Goal: Check status: Check status

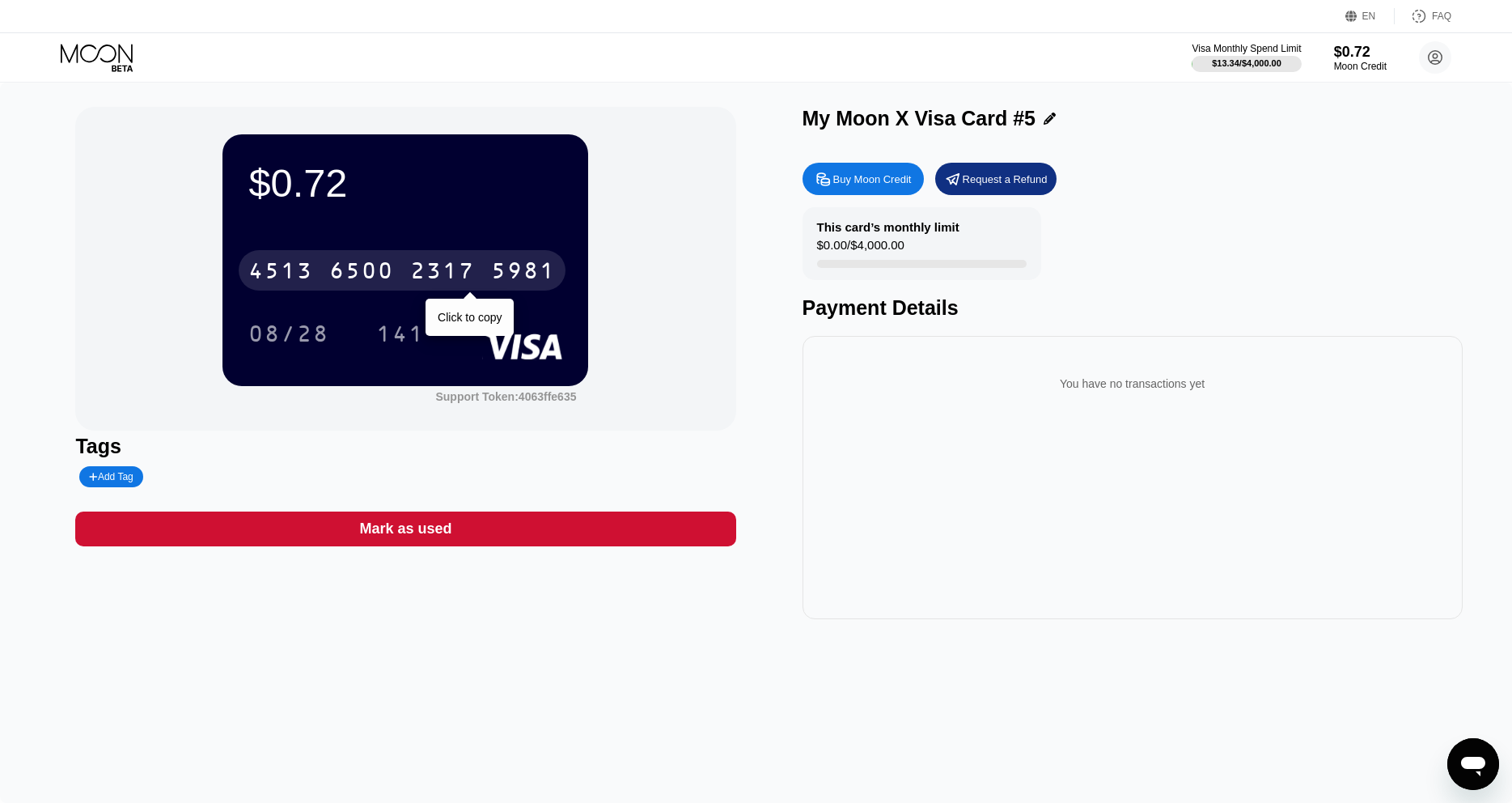
click at [385, 281] on div "6500" at bounding box center [361, 272] width 65 height 26
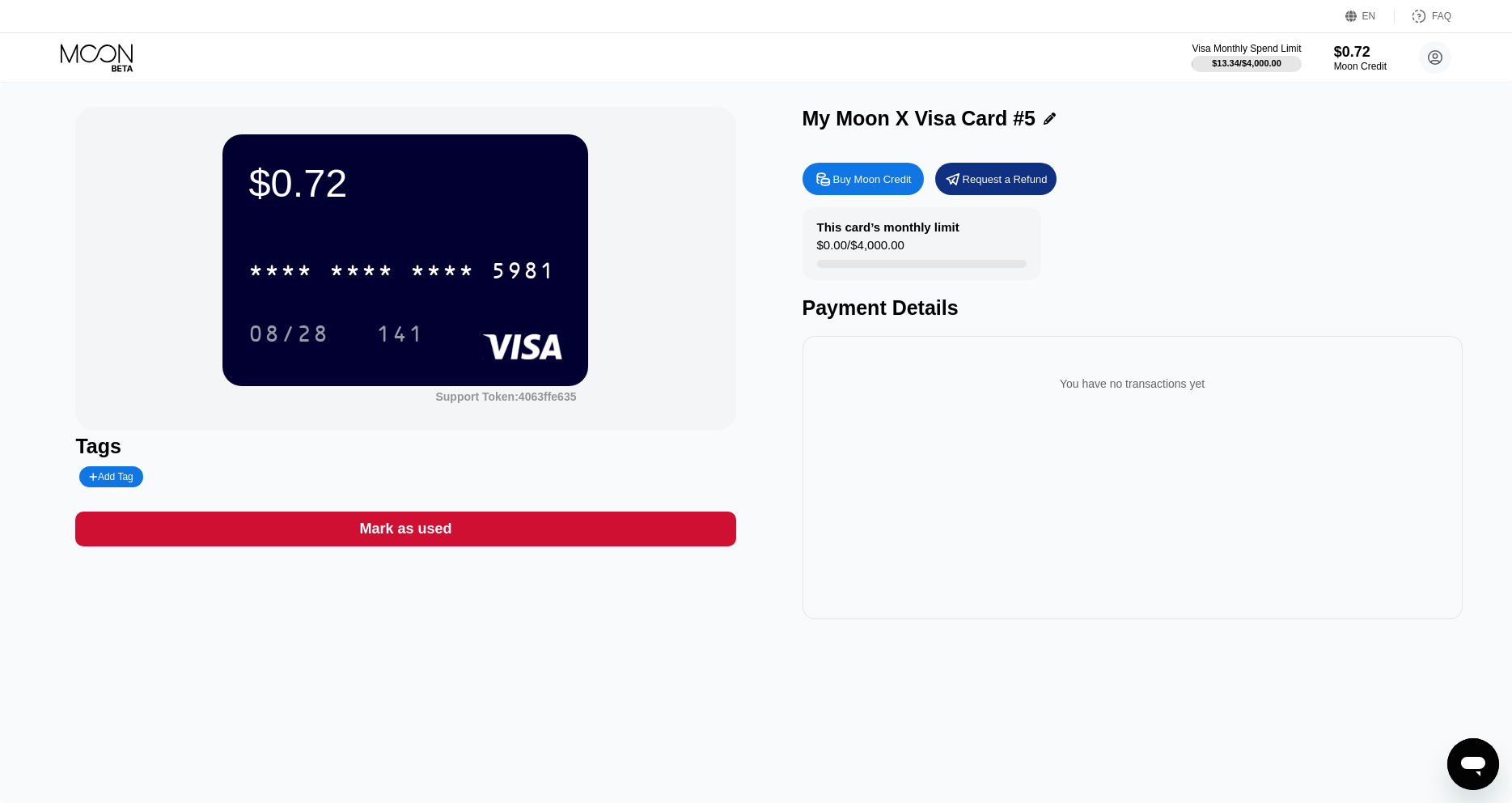
click at [419, 297] on div "* * * * * * * * * * * * 5981 08/28 141" at bounding box center [405, 285] width 314 height 95
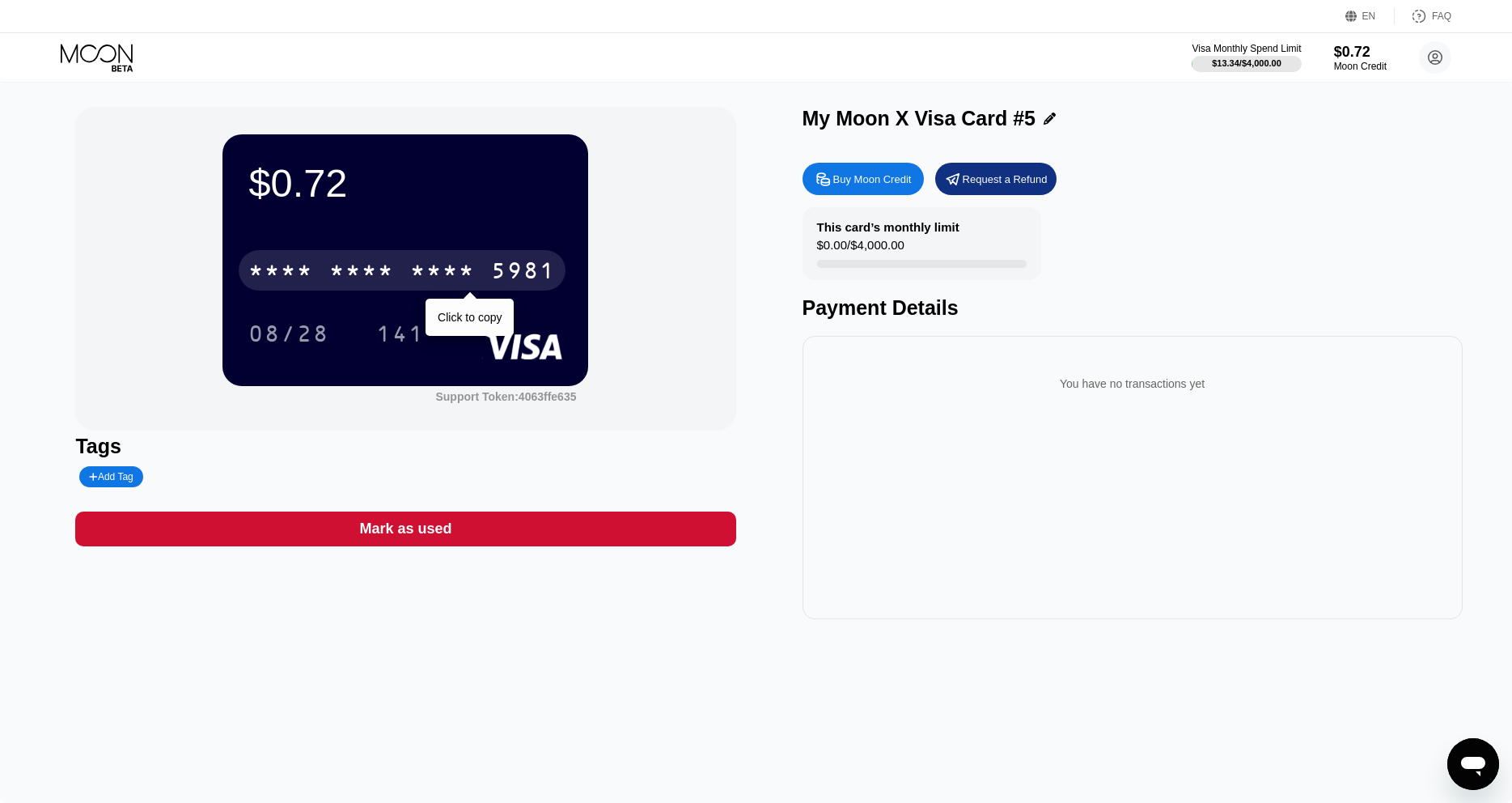
click at [416, 269] on div "* * * *" at bounding box center [442, 272] width 65 height 26
click at [442, 286] on div "2317" at bounding box center [442, 272] width 65 height 26
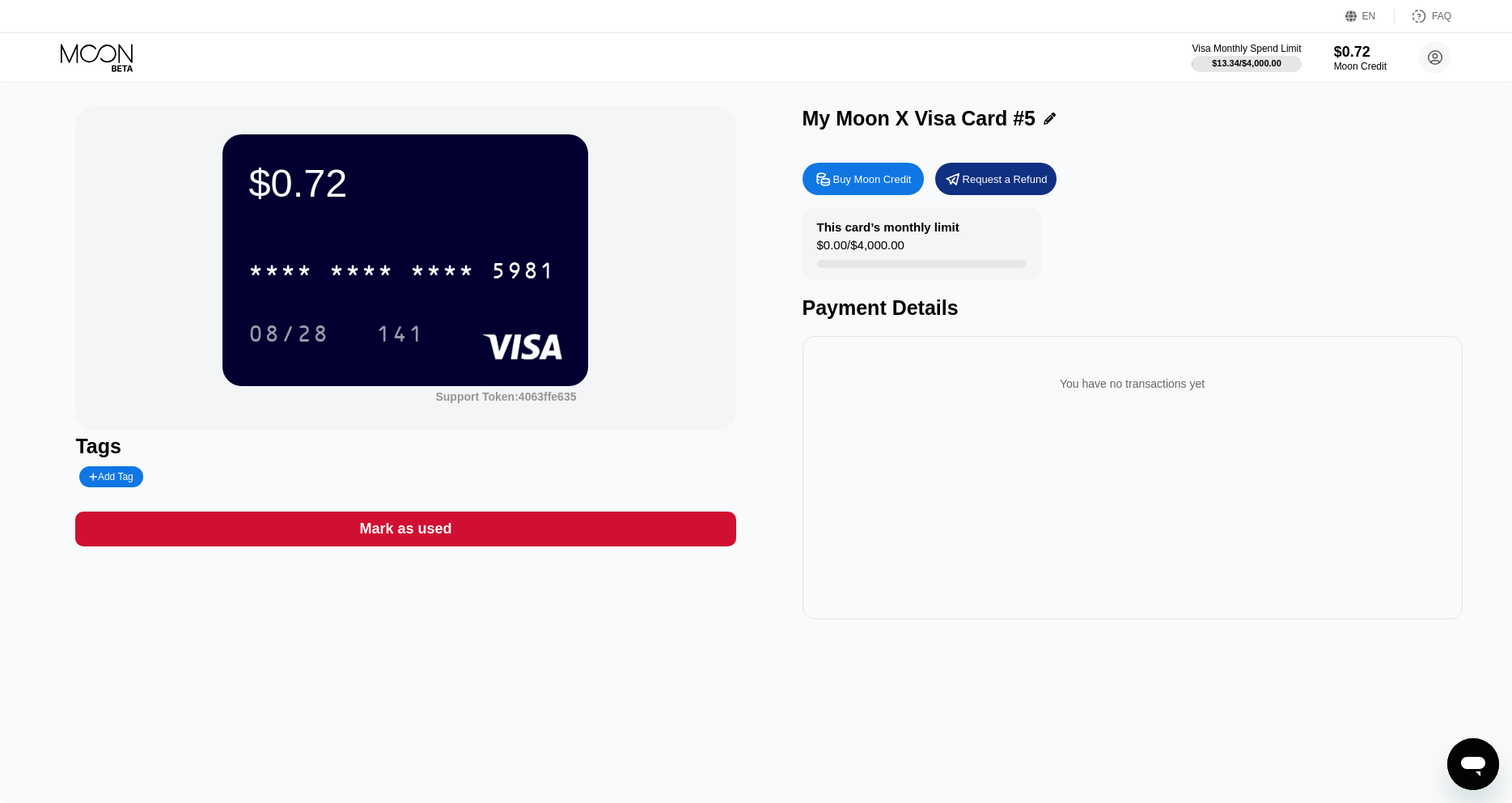
click at [101, 52] on icon at bounding box center [98, 58] width 75 height 29
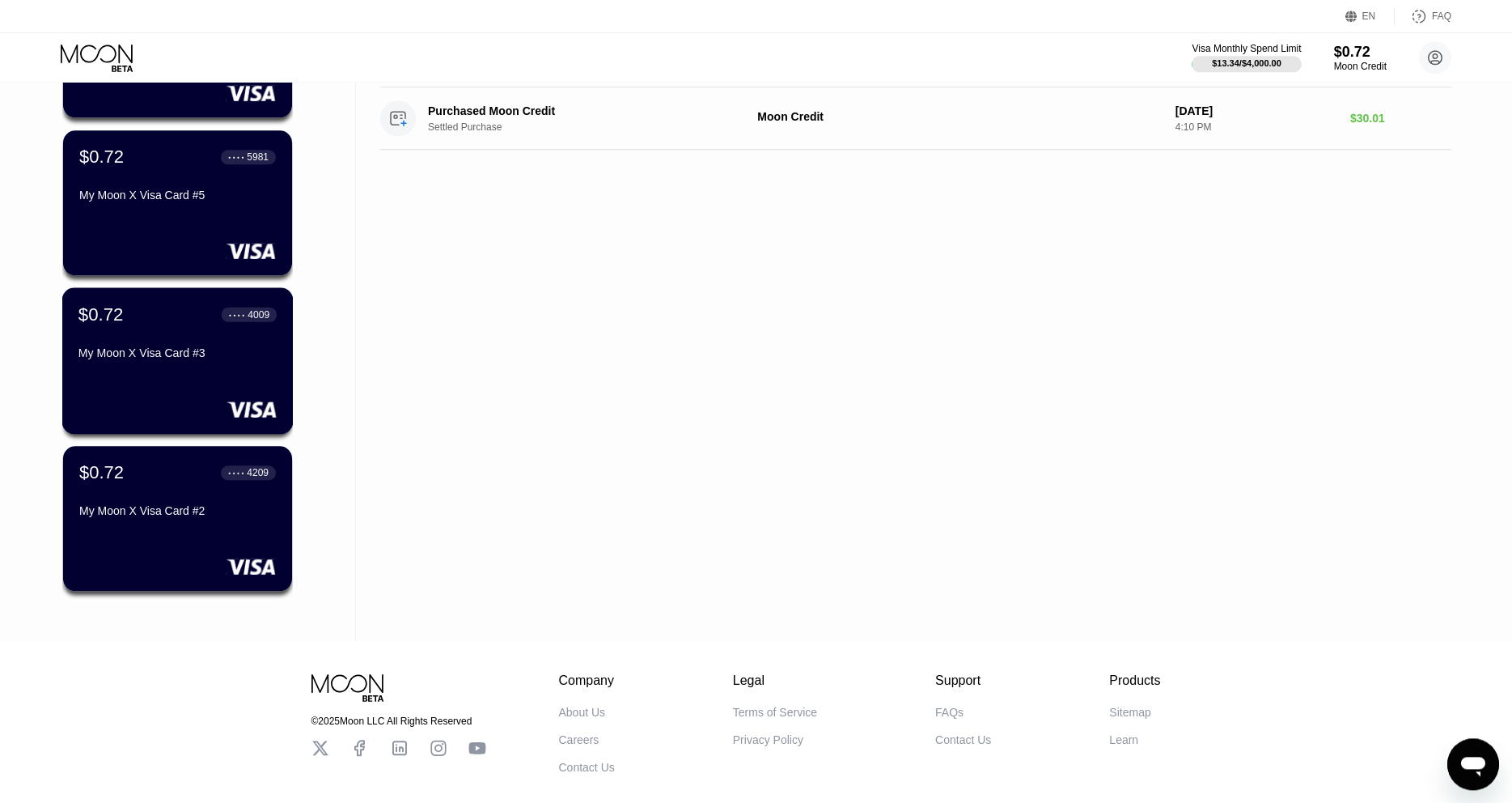
scroll to position [248, 0]
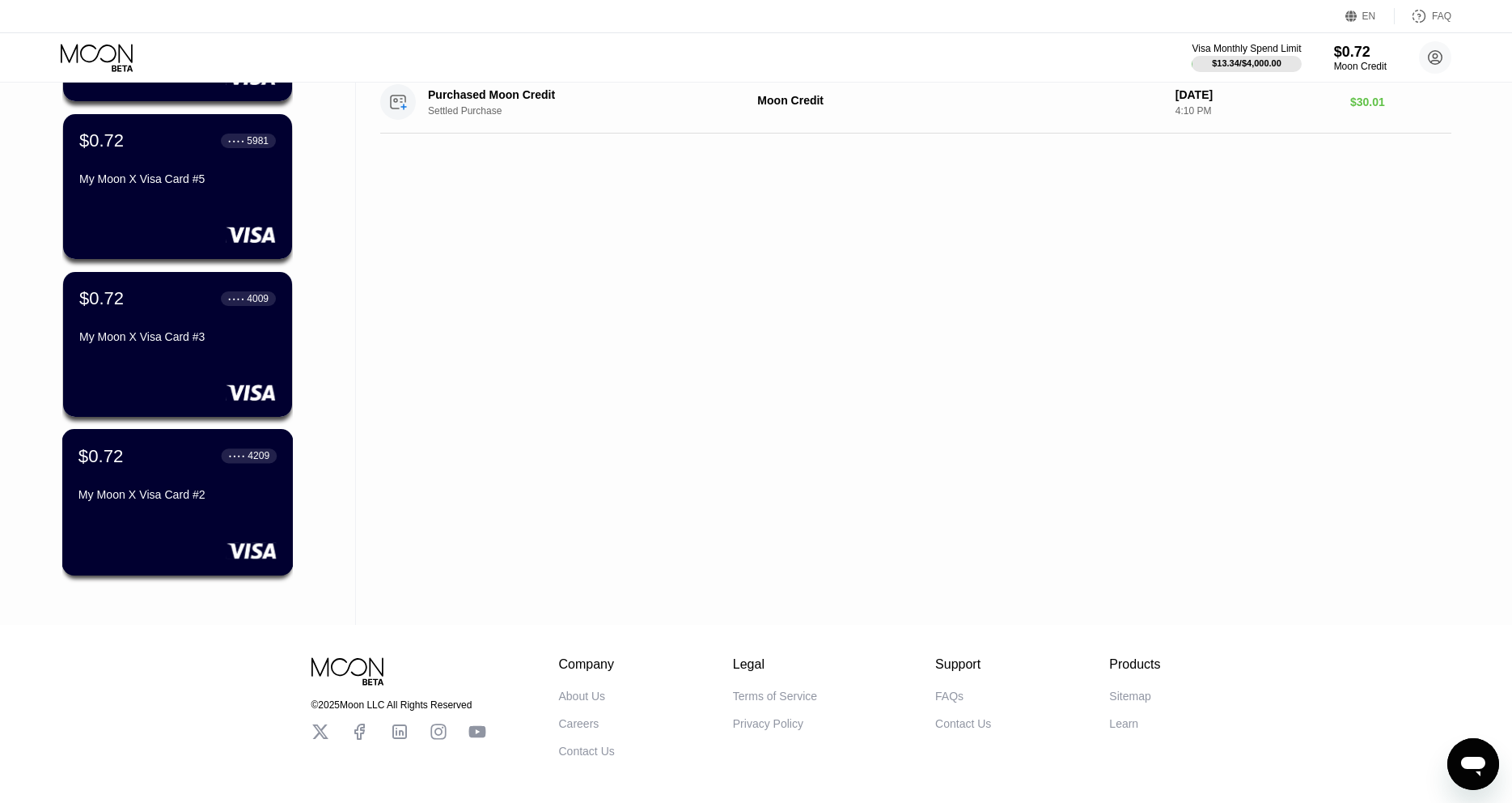
click at [184, 525] on div "$0.72 ● ● ● ● 4209 My Moon X Visa Card #2" at bounding box center [178, 502] width 232 height 147
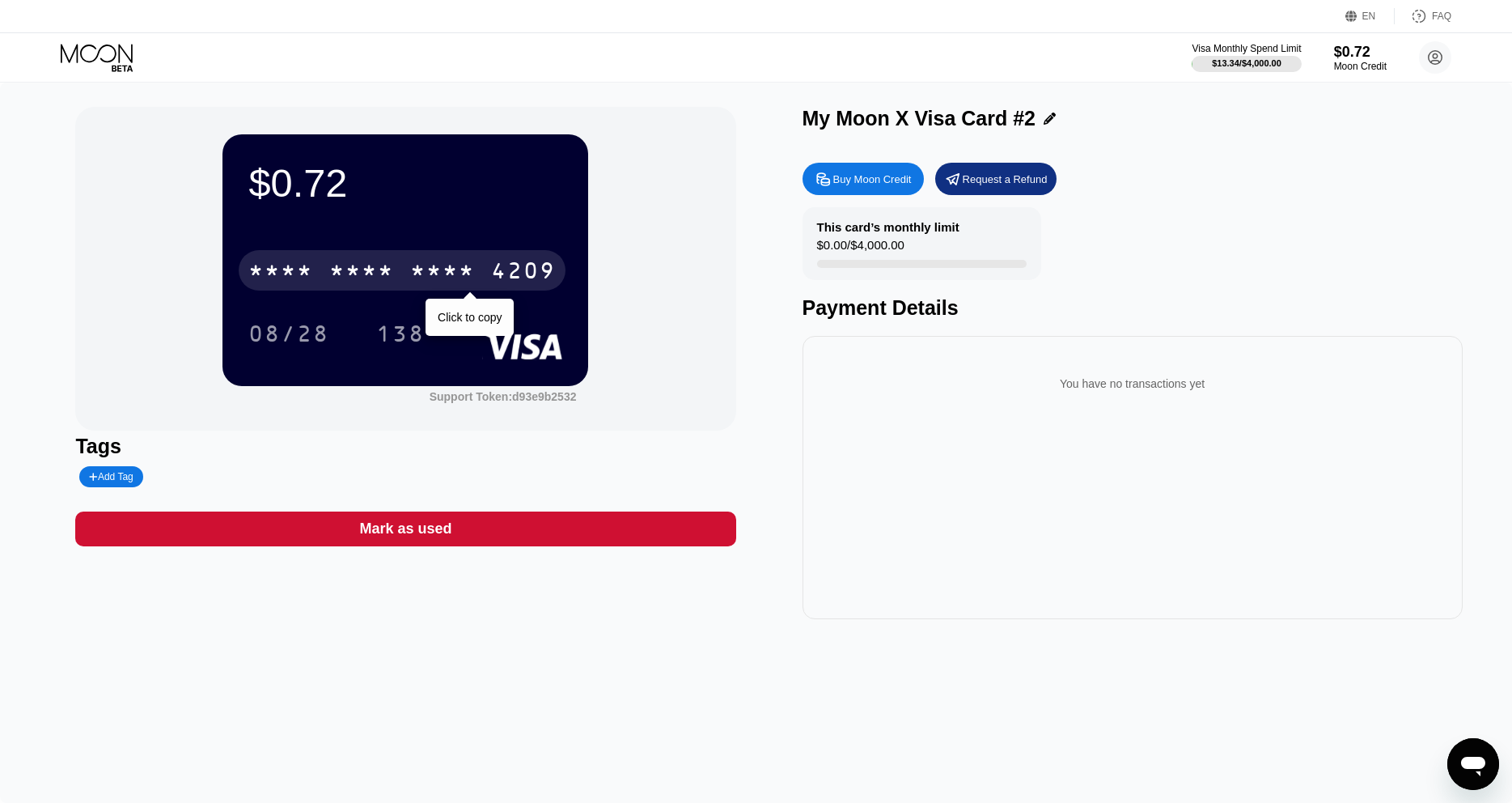
click at [462, 276] on div "* * * *" at bounding box center [442, 272] width 65 height 26
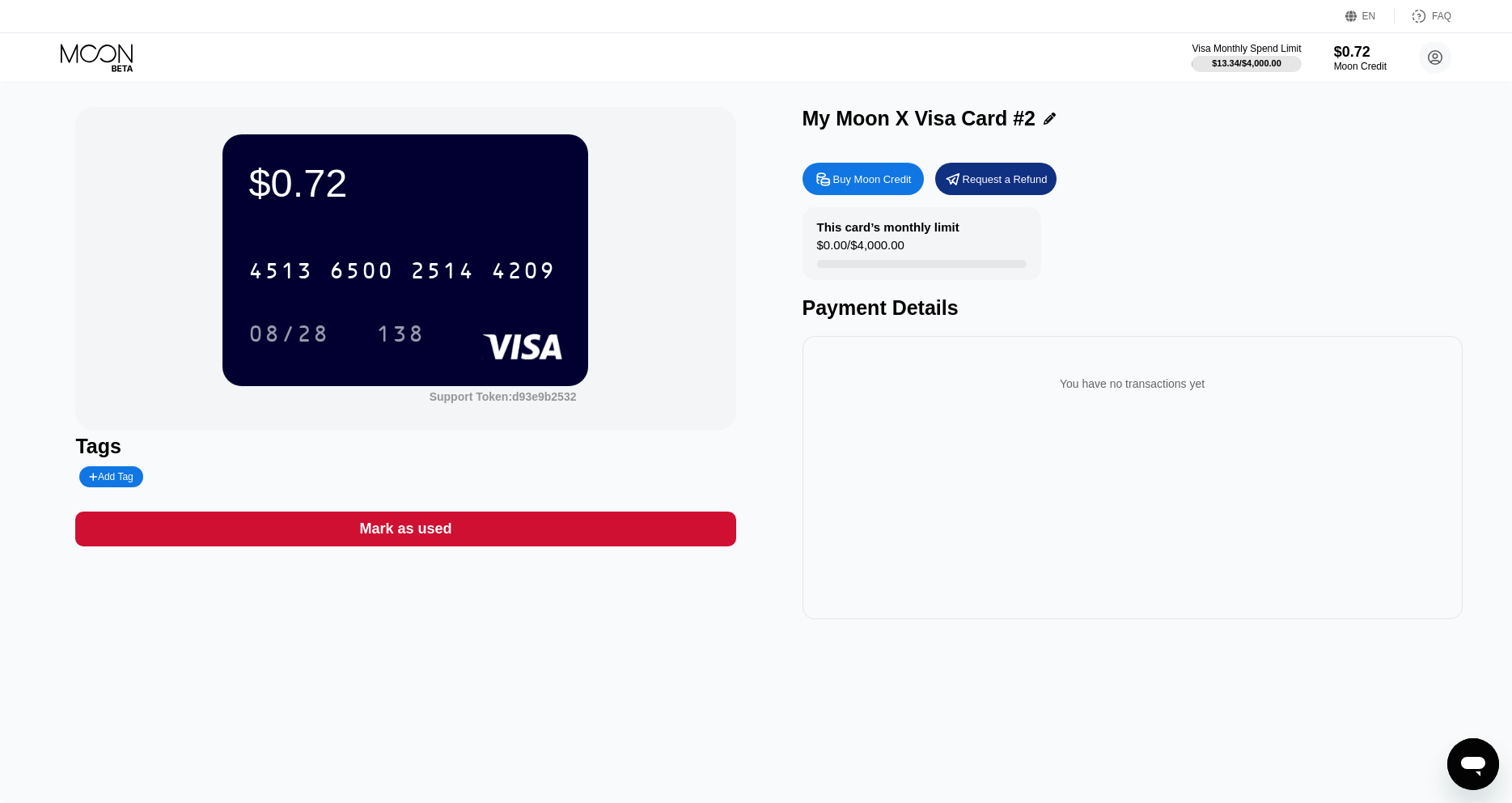
click at [100, 47] on icon at bounding box center [98, 58] width 75 height 29
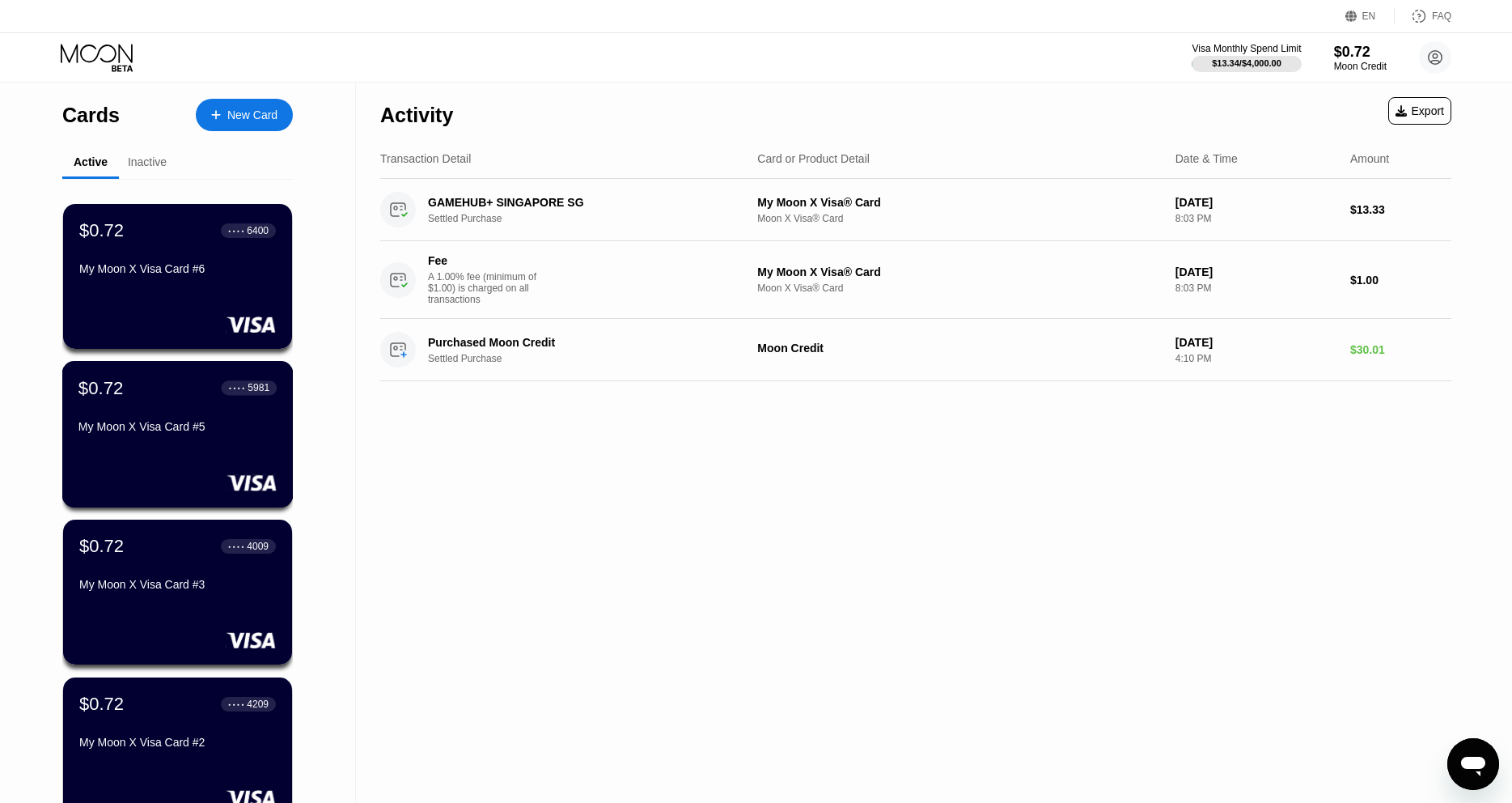
scroll to position [165, 0]
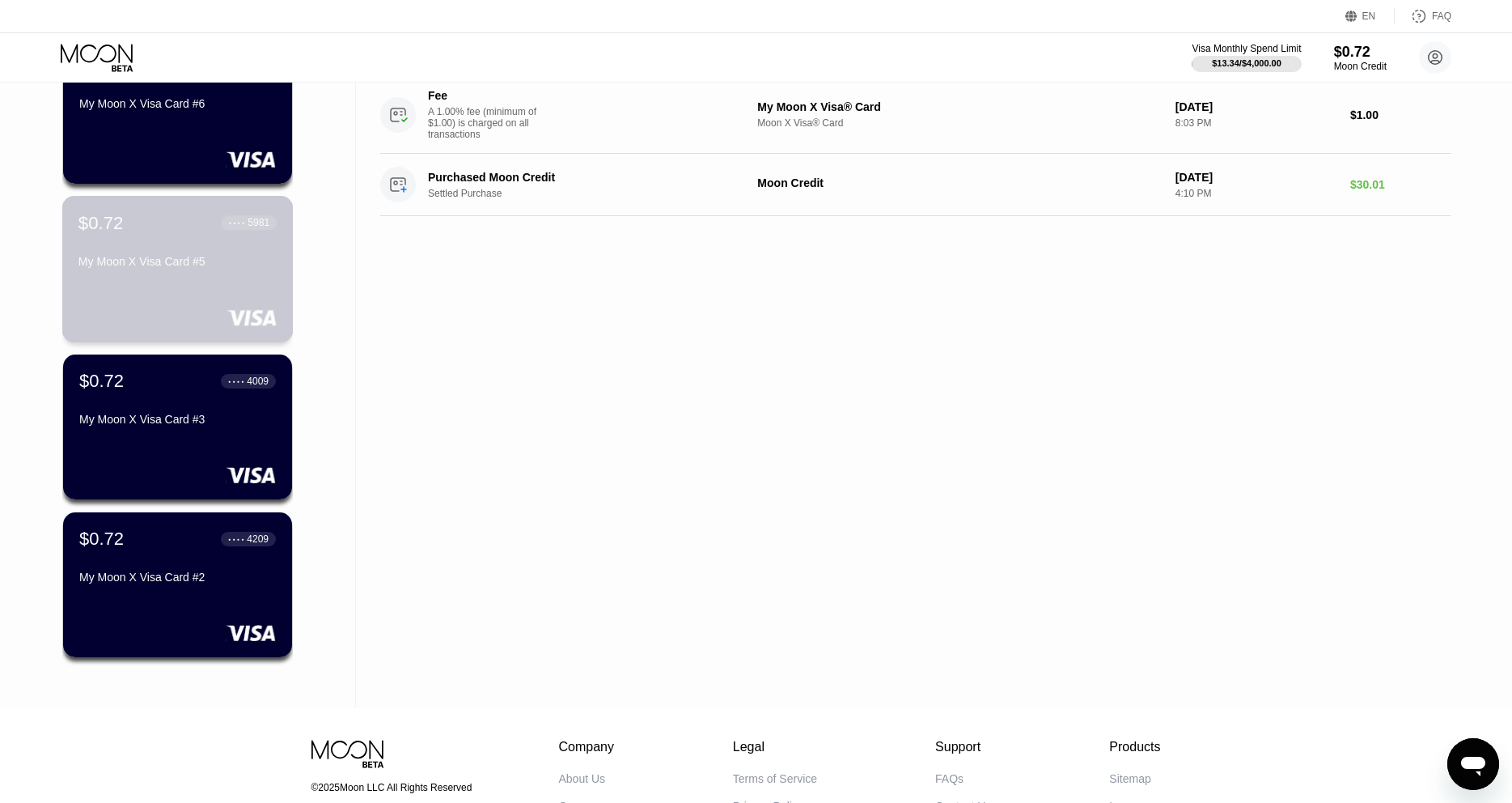
click at [158, 257] on div "$0.72 ● ● ● ● 5981 My Moon X Visa Card #5" at bounding box center [177, 244] width 198 height 62
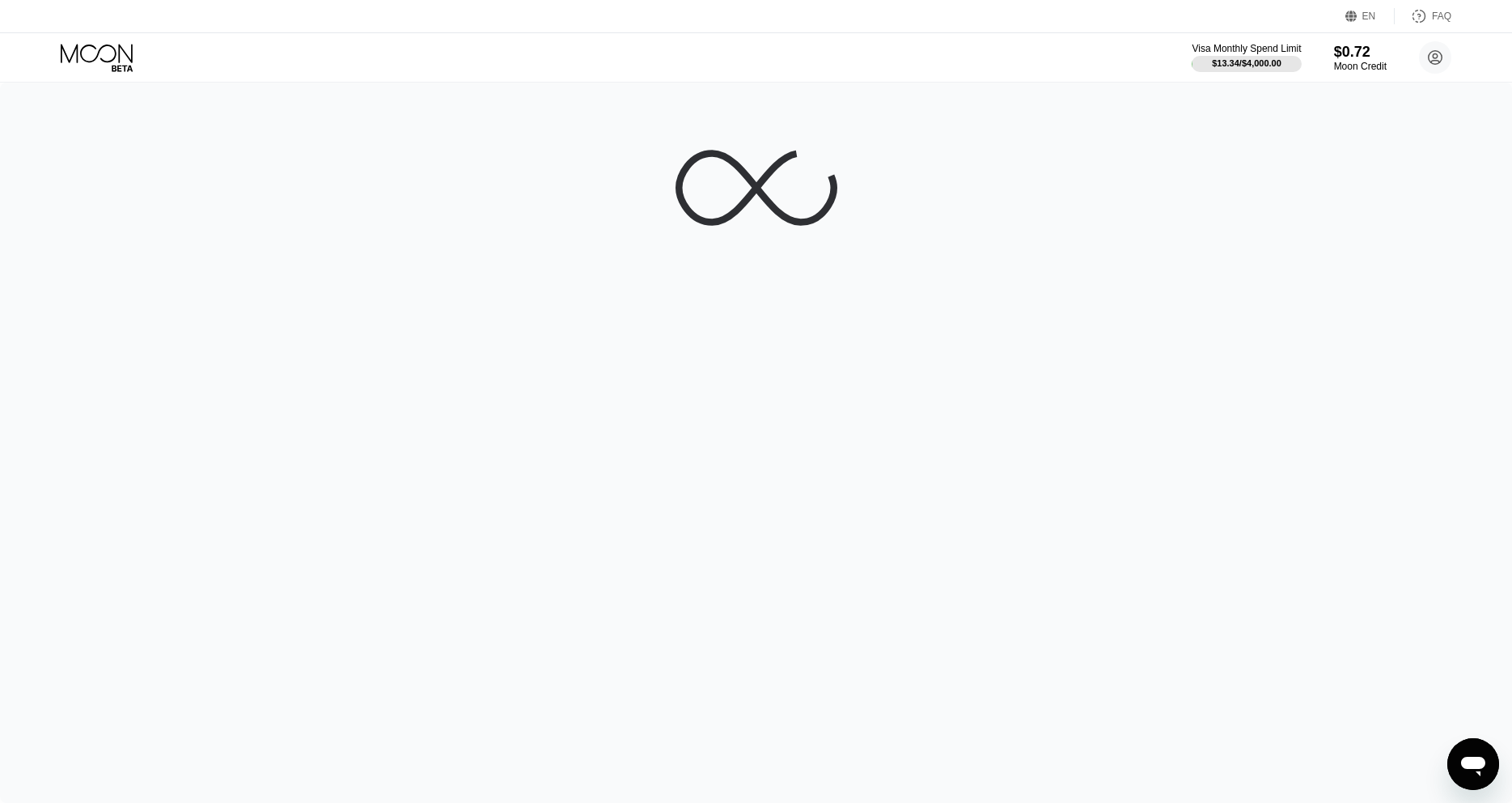
click at [127, 56] on icon at bounding box center [96, 53] width 72 height 19
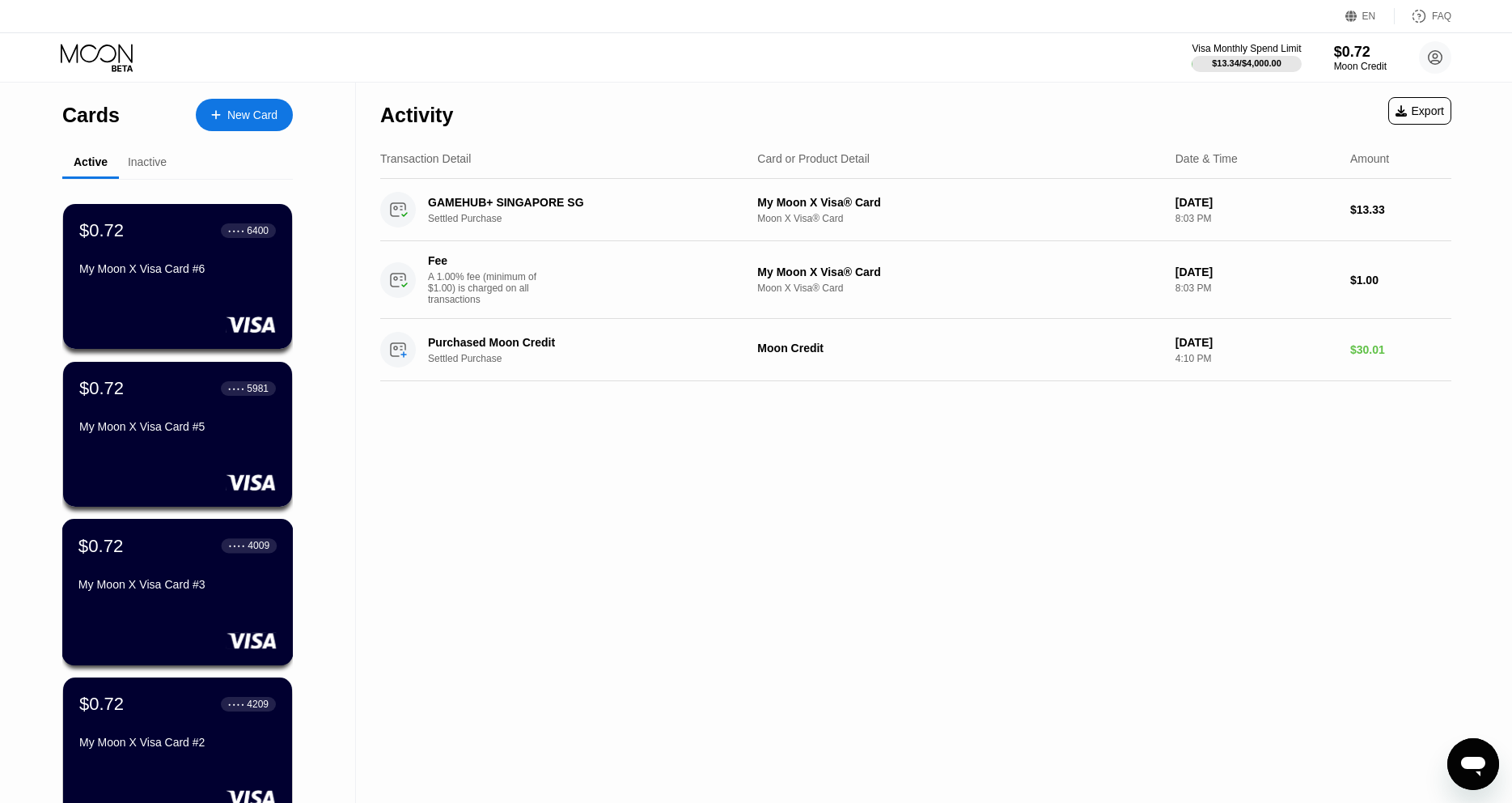
click at [201, 608] on div "$0.72 ● ● ● ● 4009 My Moon X Visa Card #3" at bounding box center [178, 592] width 232 height 147
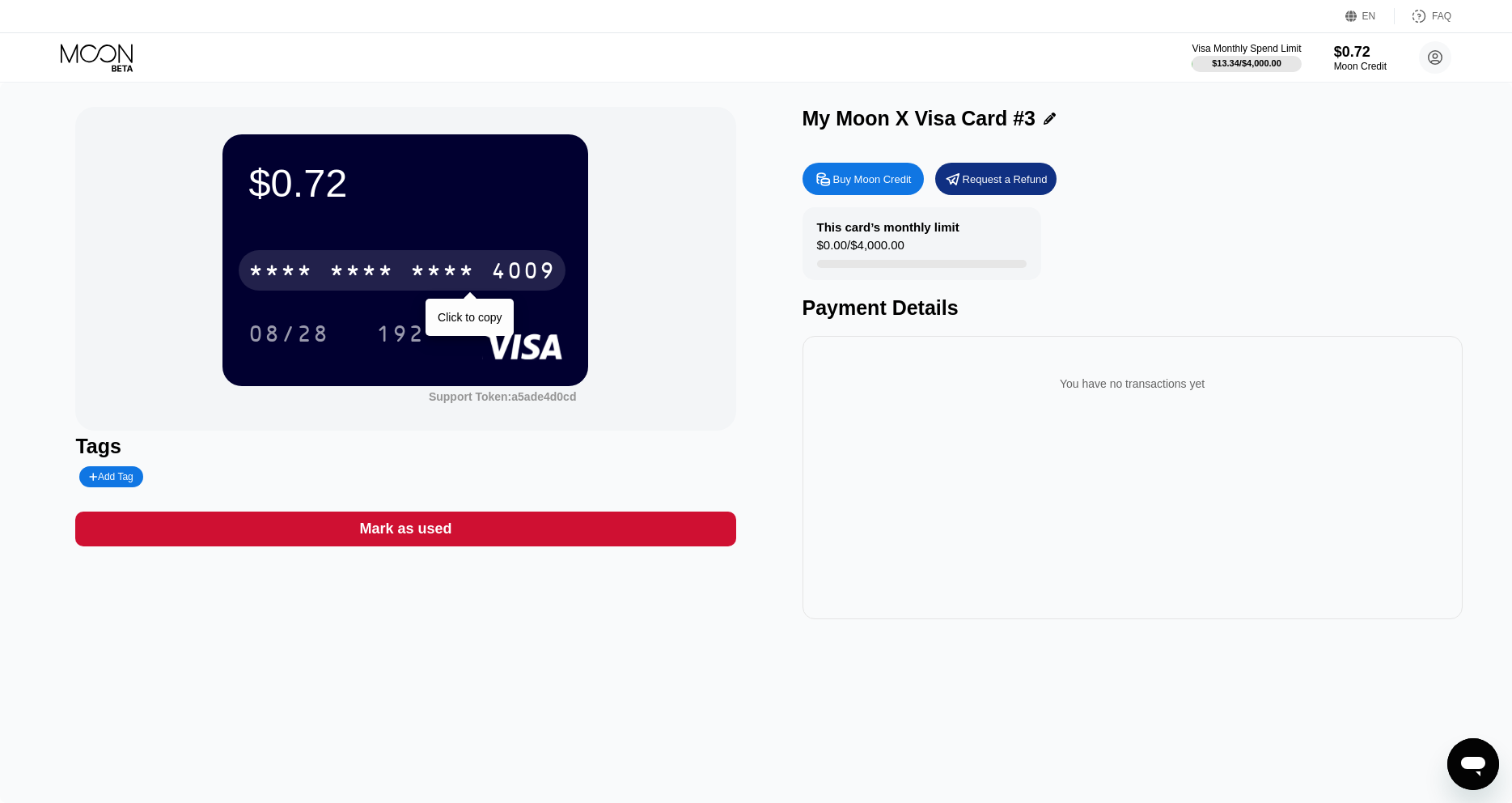
click at [462, 280] on div "* * * *" at bounding box center [442, 272] width 65 height 26
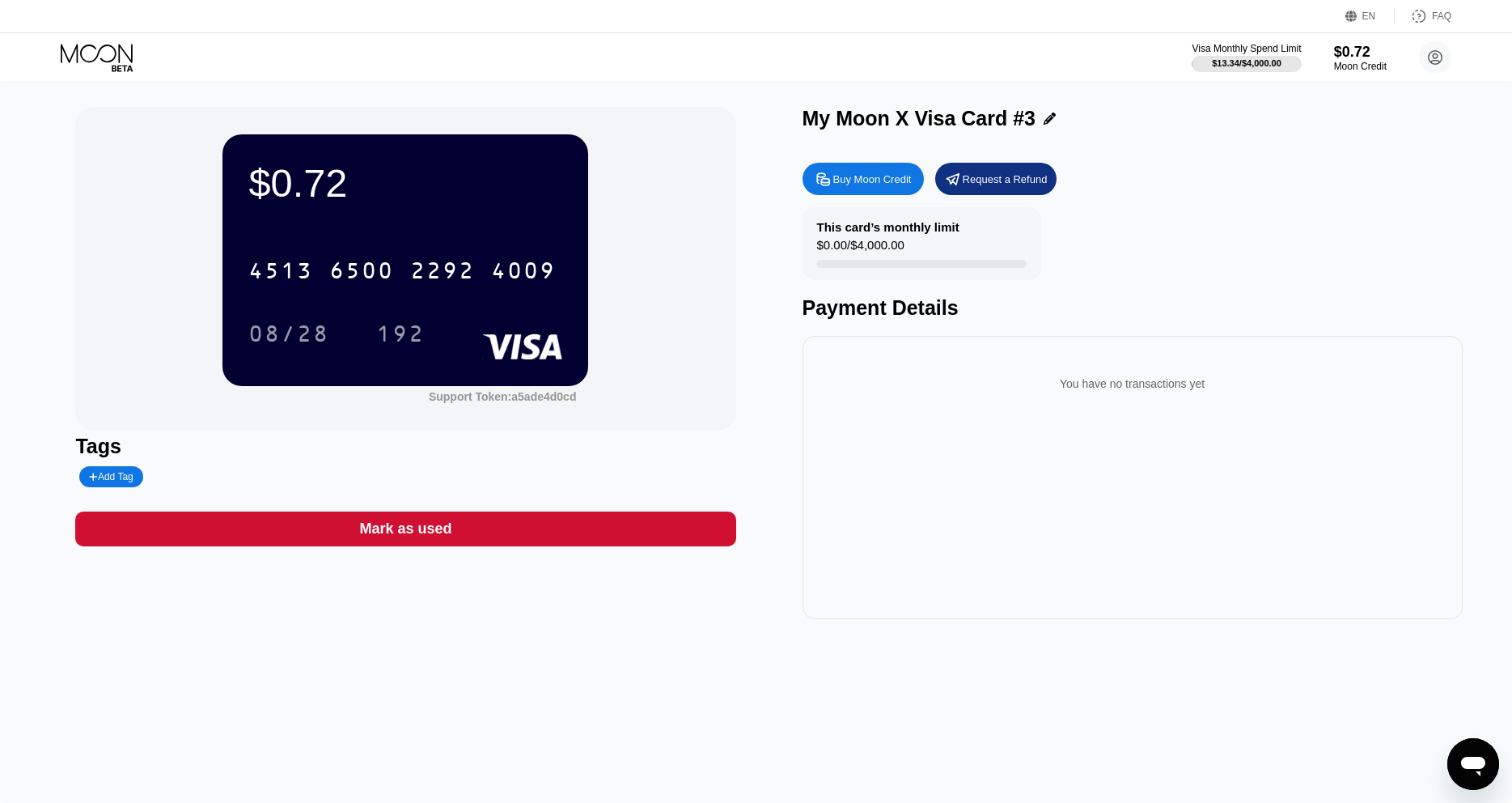
click at [97, 60] on icon at bounding box center [98, 58] width 75 height 29
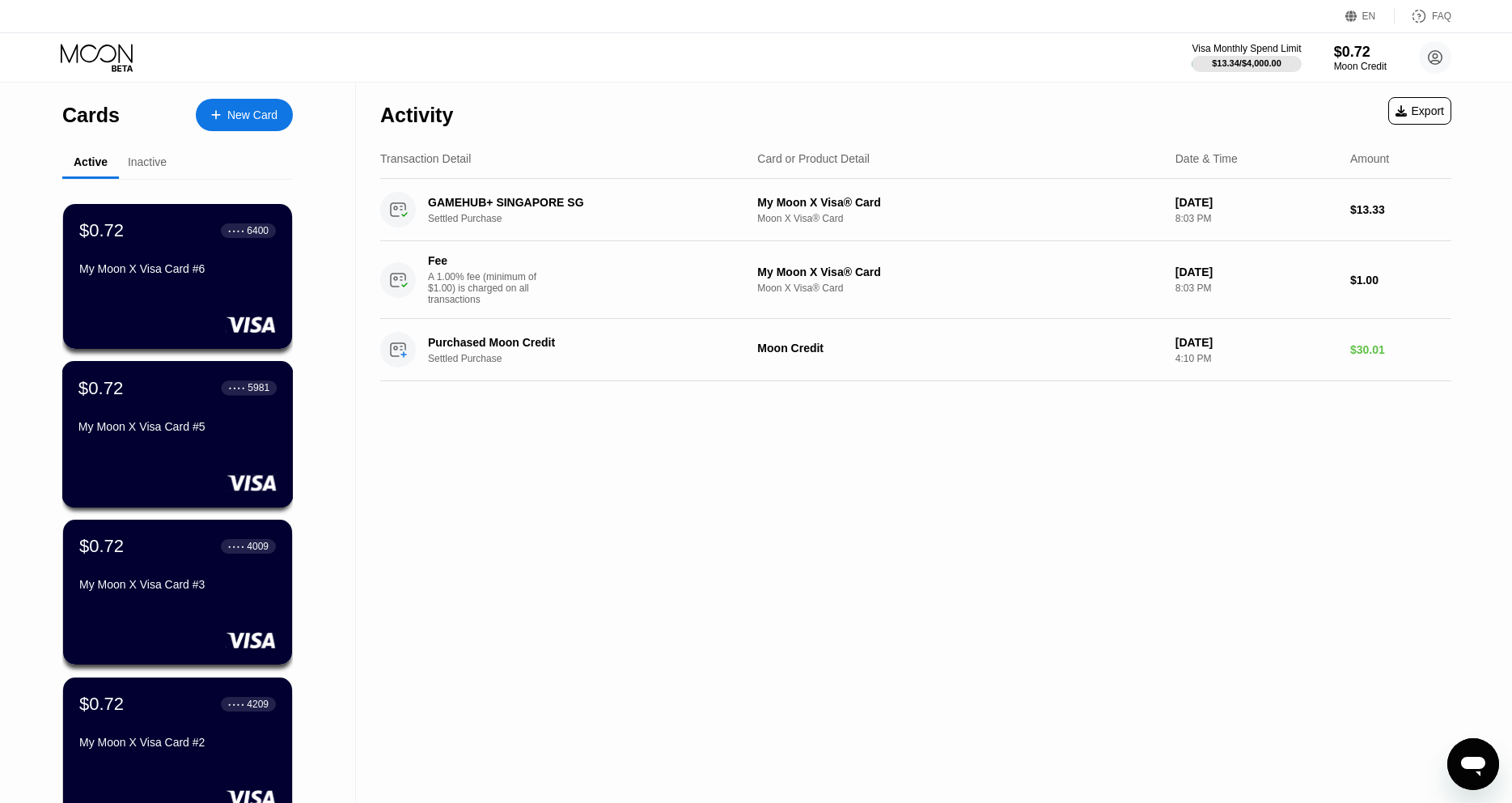
click at [227, 424] on div "$0.72 ● ● ● ● 5981 My Moon X Visa Card #5" at bounding box center [177, 409] width 198 height 62
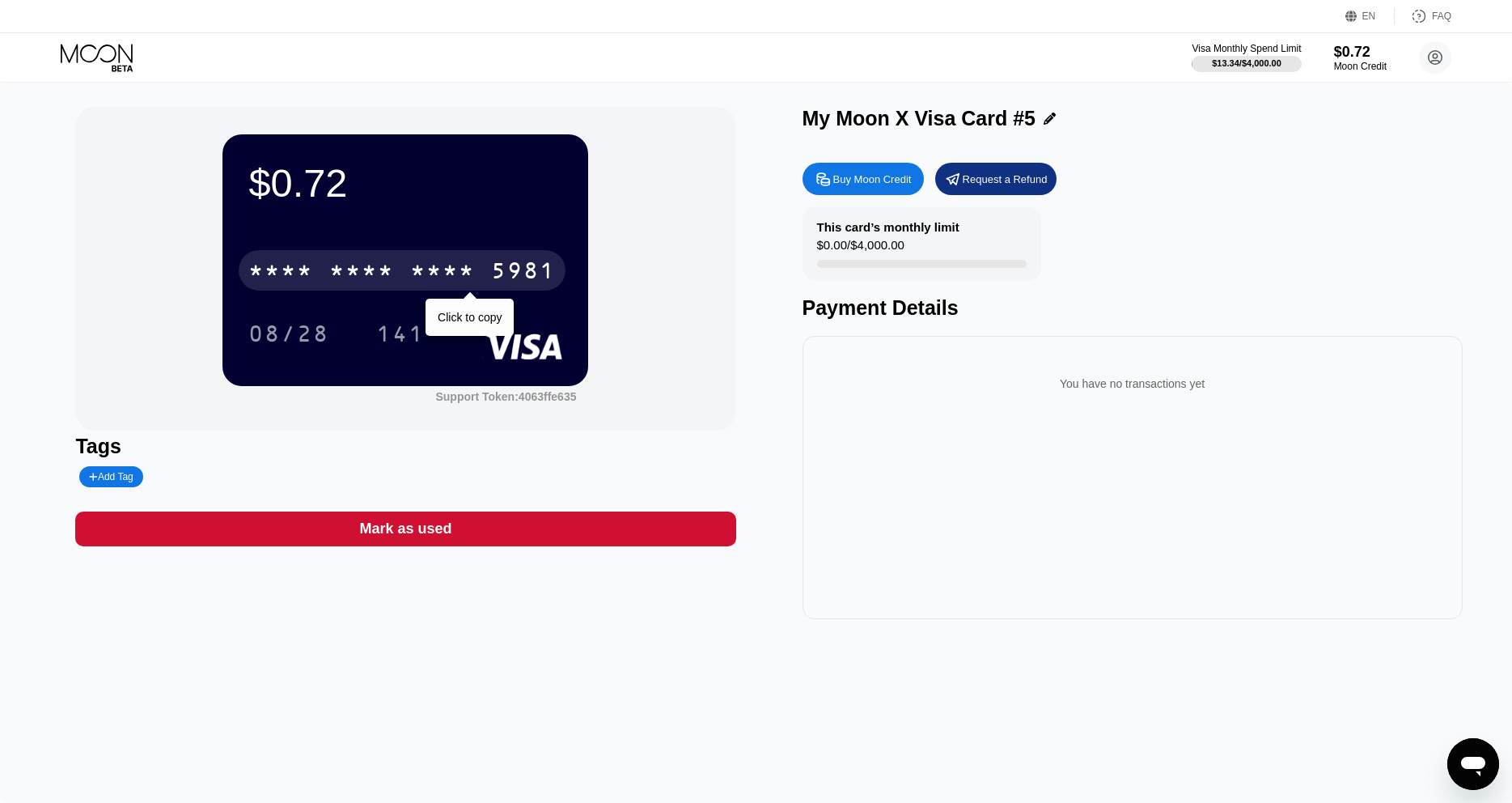
click at [405, 277] on div "* * * * * * * * * * * * 5981" at bounding box center [402, 270] width 327 height 40
